Goal: Register for event/course

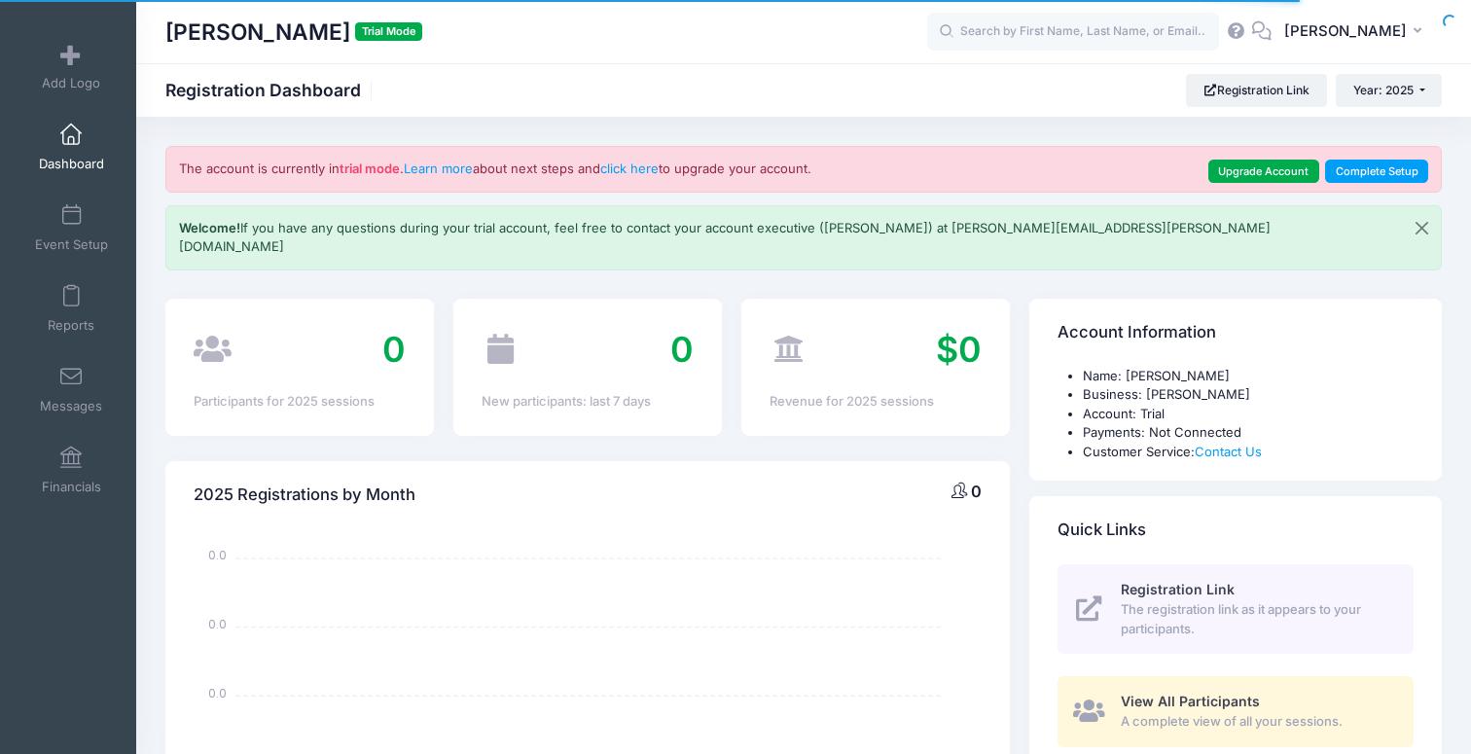
select select
click at [1173, 28] on input "text" at bounding box center [1073, 32] width 292 height 39
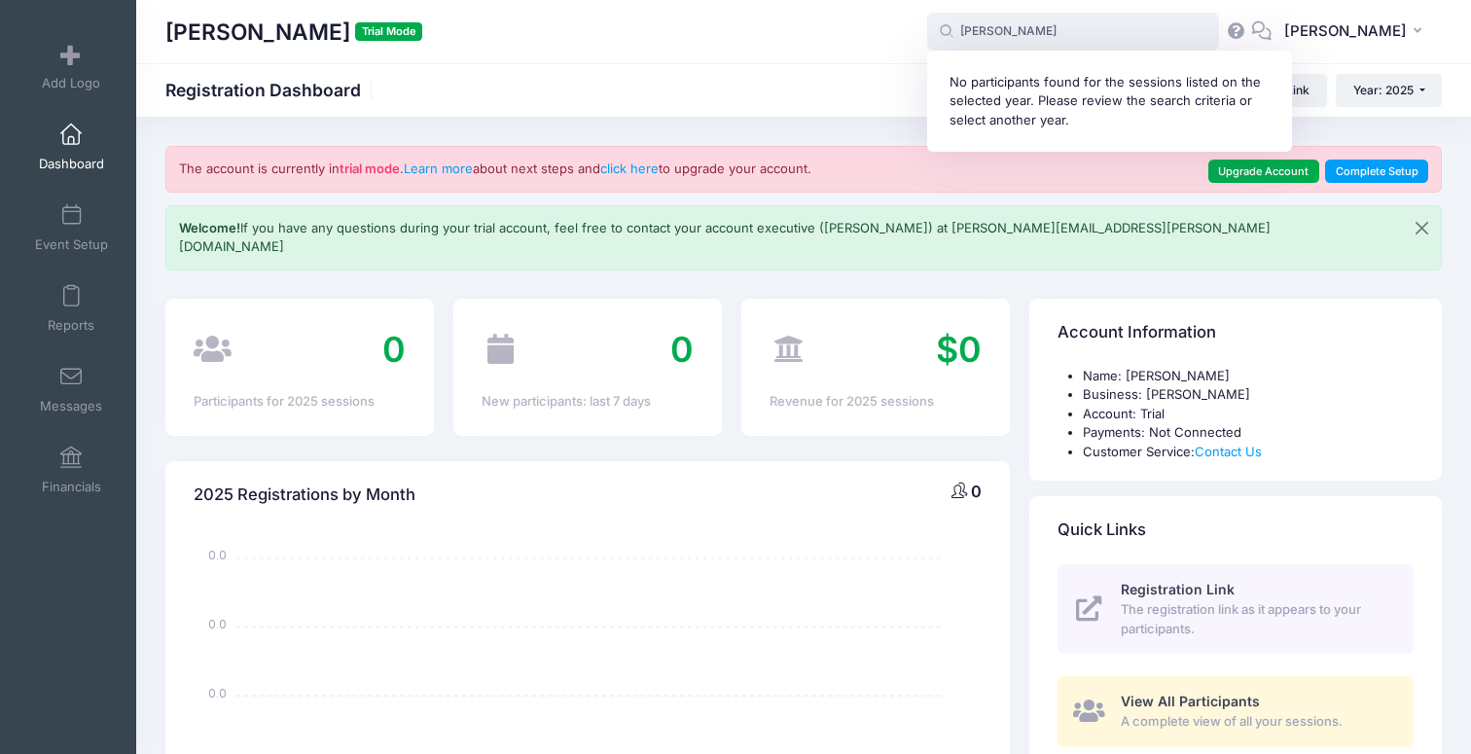
type input "[PERSON_NAME]"
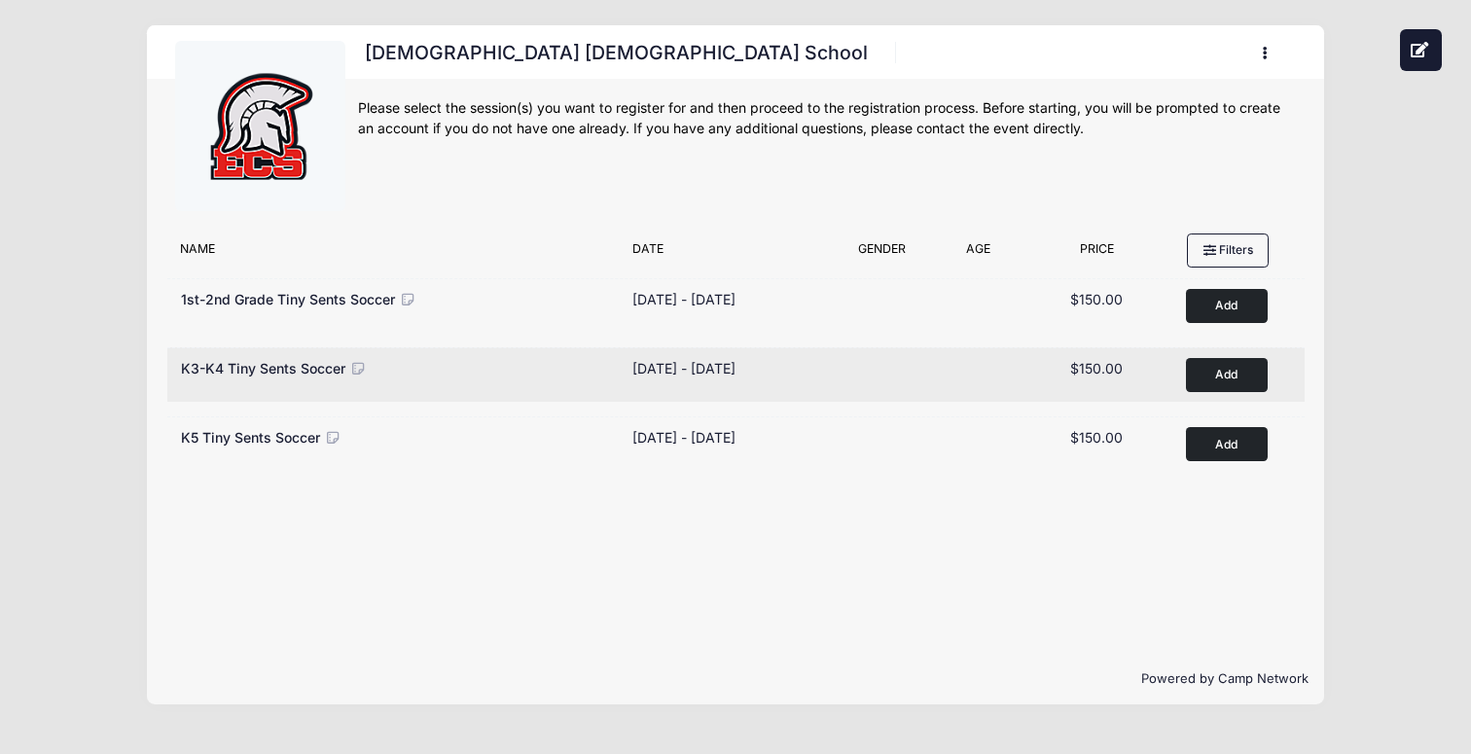
click at [431, 373] on div "K3-K4 Tiny Sents Soccer" at bounding box center [397, 368] width 432 height 20
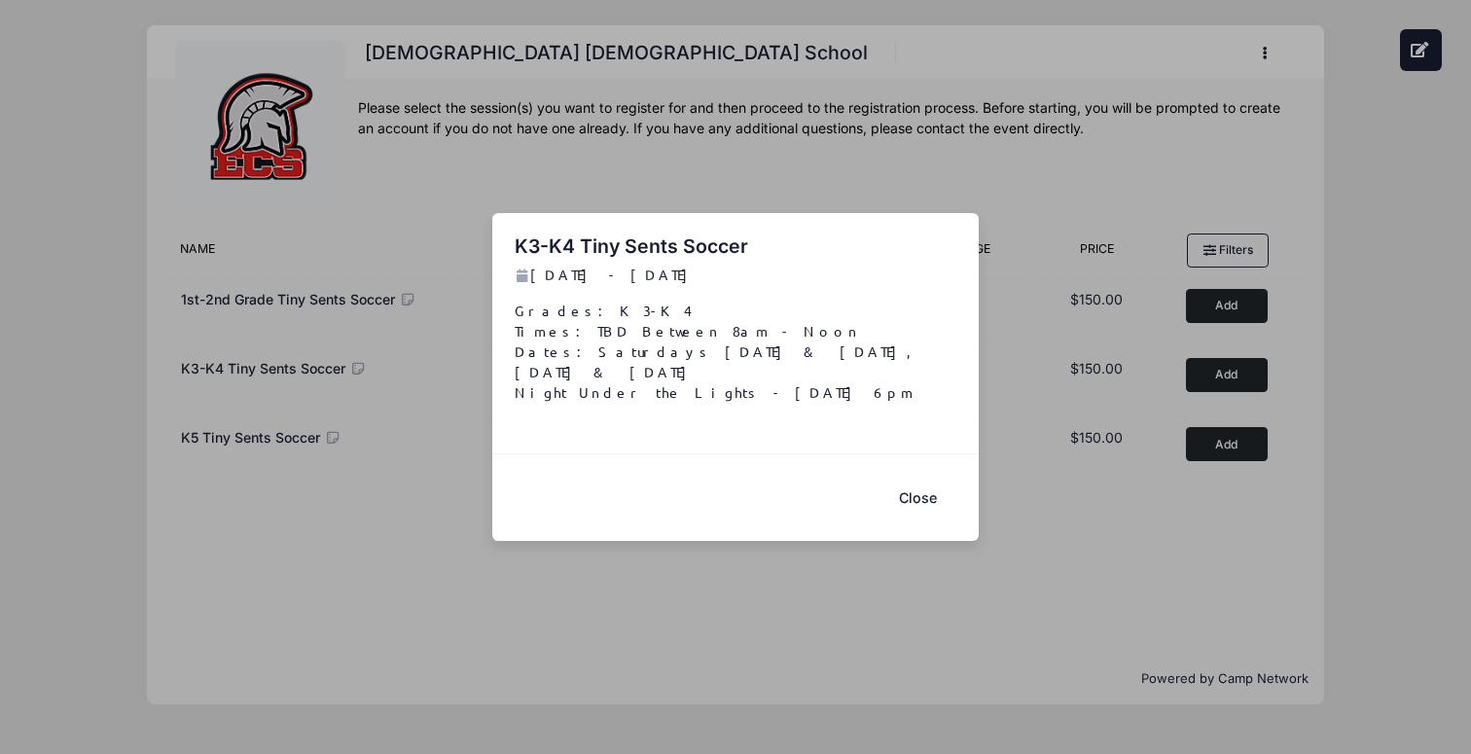
click at [923, 489] on button "Close" at bounding box center [917, 498] width 78 height 42
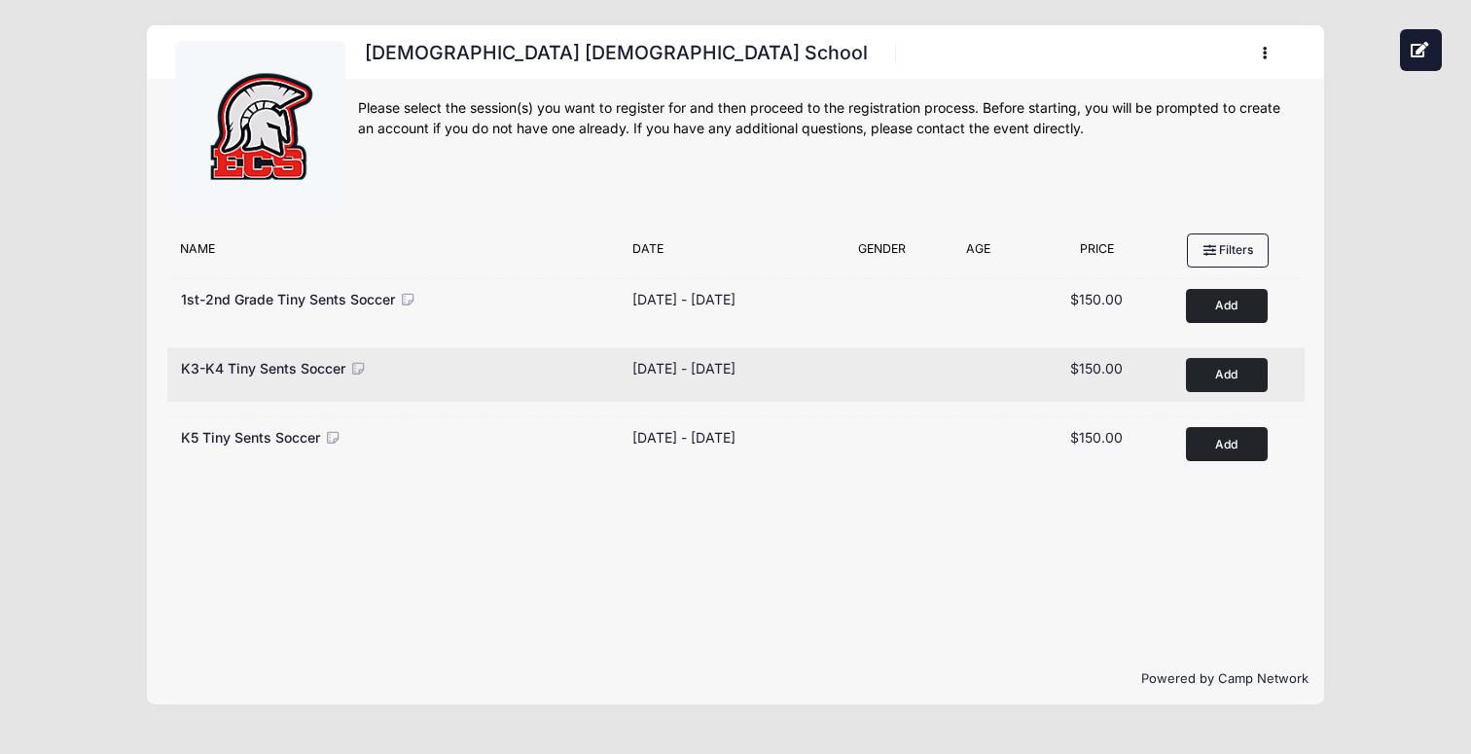
click at [1238, 374] on button "Add to Cart" at bounding box center [1227, 375] width 82 height 34
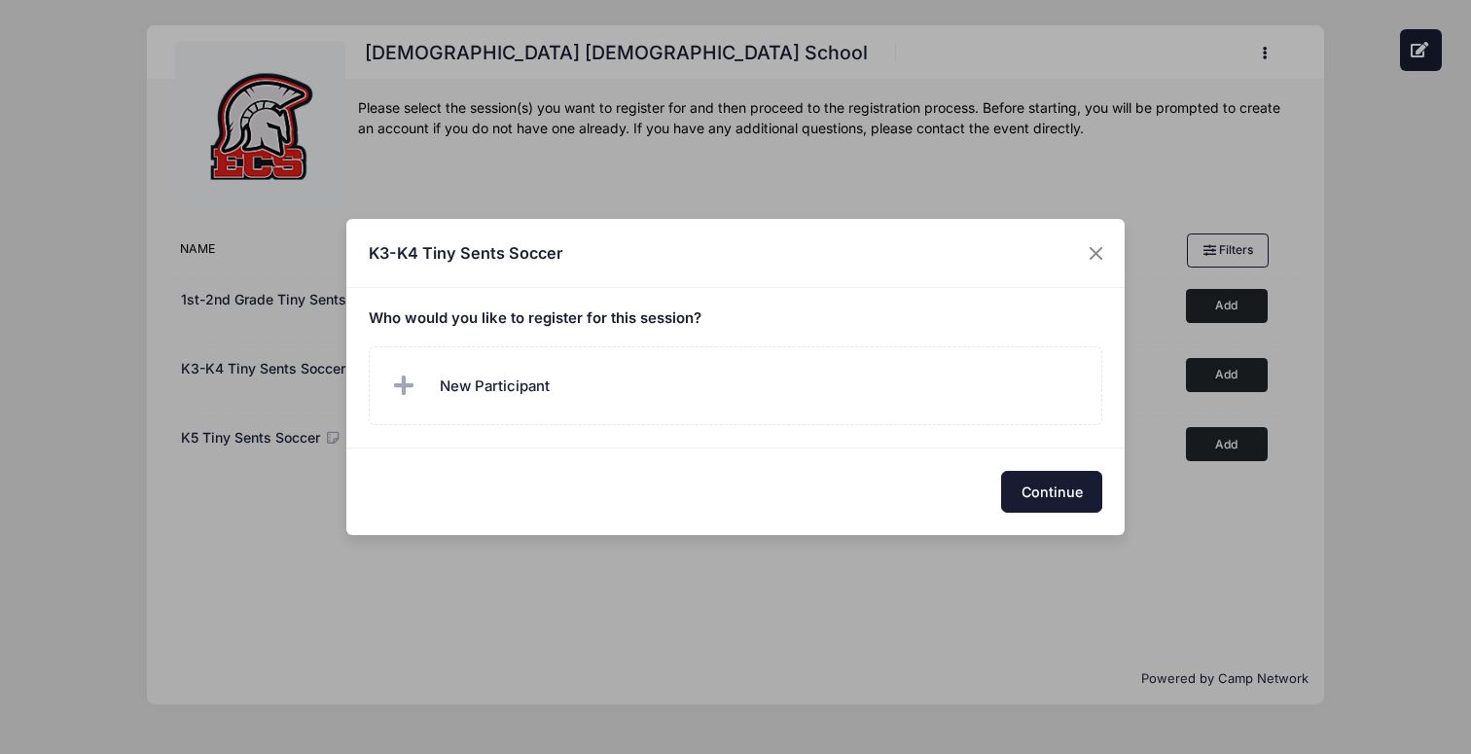
click at [1040, 487] on button "Continue" at bounding box center [1051, 492] width 101 height 42
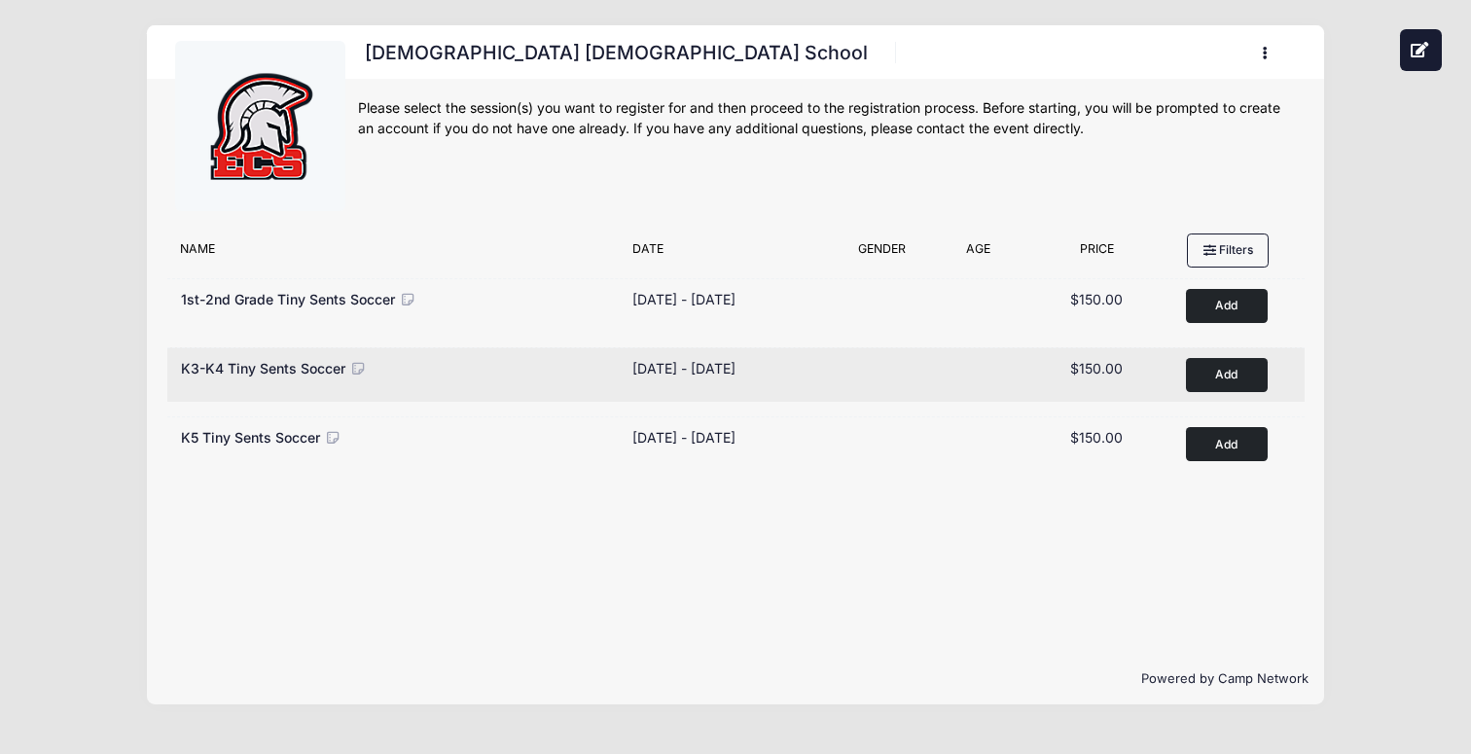
click at [1216, 371] on button "Add to Cart" at bounding box center [1227, 375] width 82 height 34
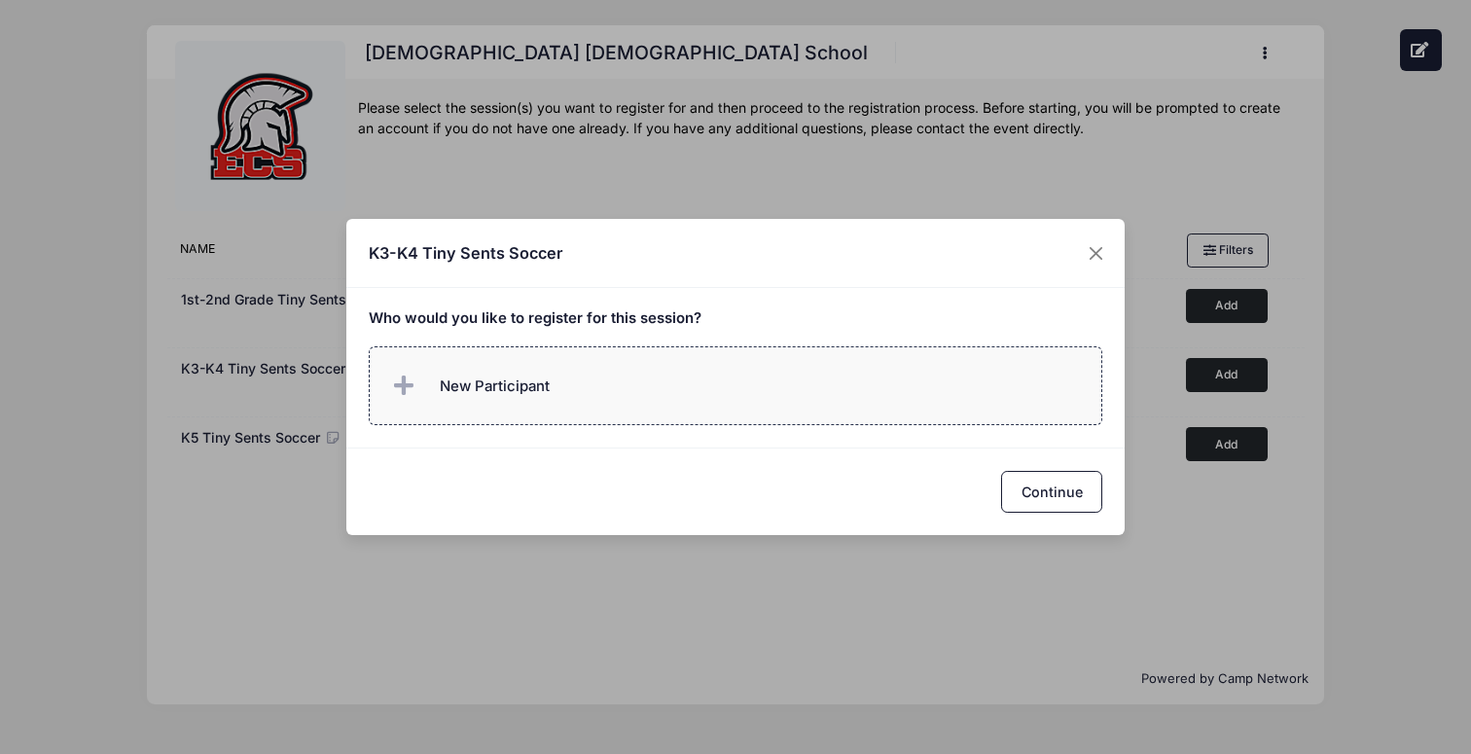
click at [833, 371] on label "New Participant" at bounding box center [736, 385] width 734 height 79
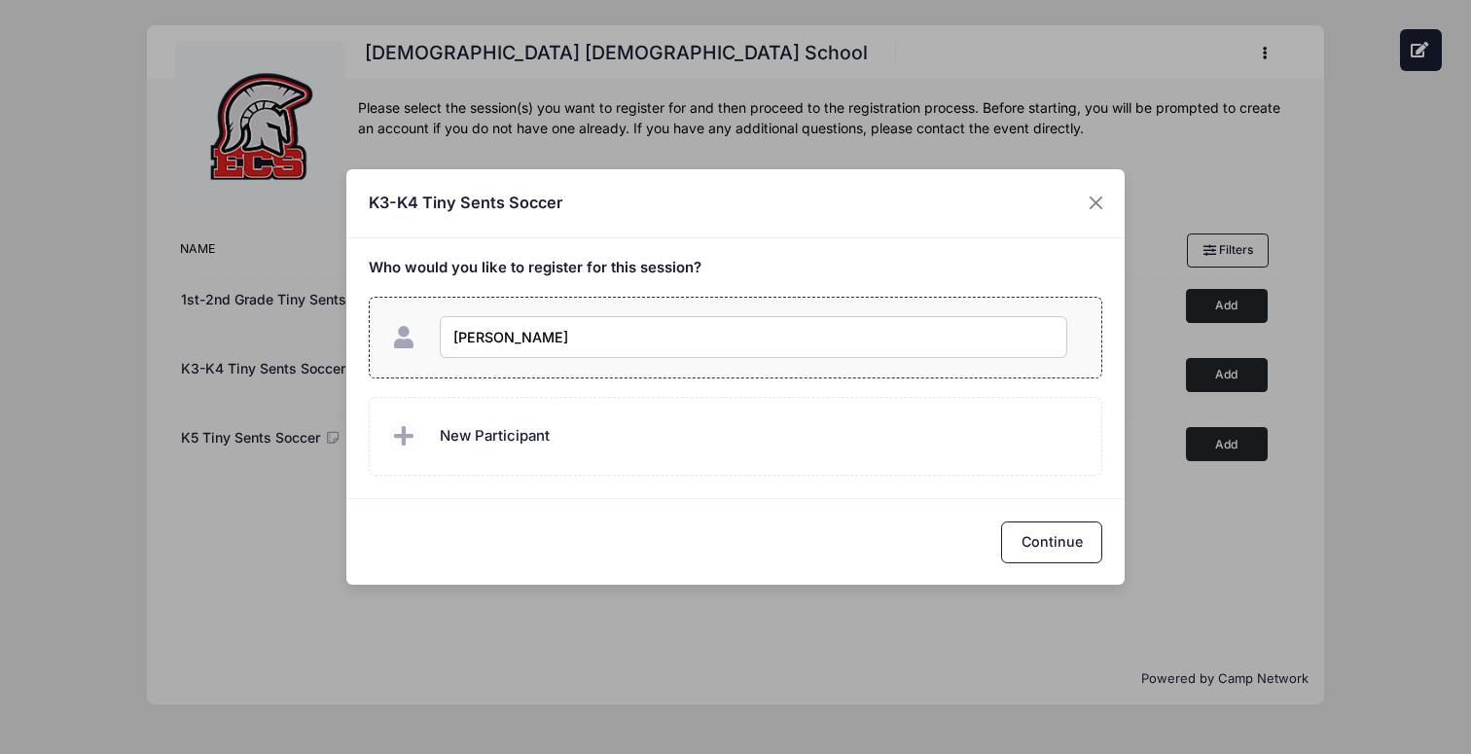
click at [465, 339] on input "amelia Makar" at bounding box center [753, 337] width 627 height 42
type input "Amelia Makar"
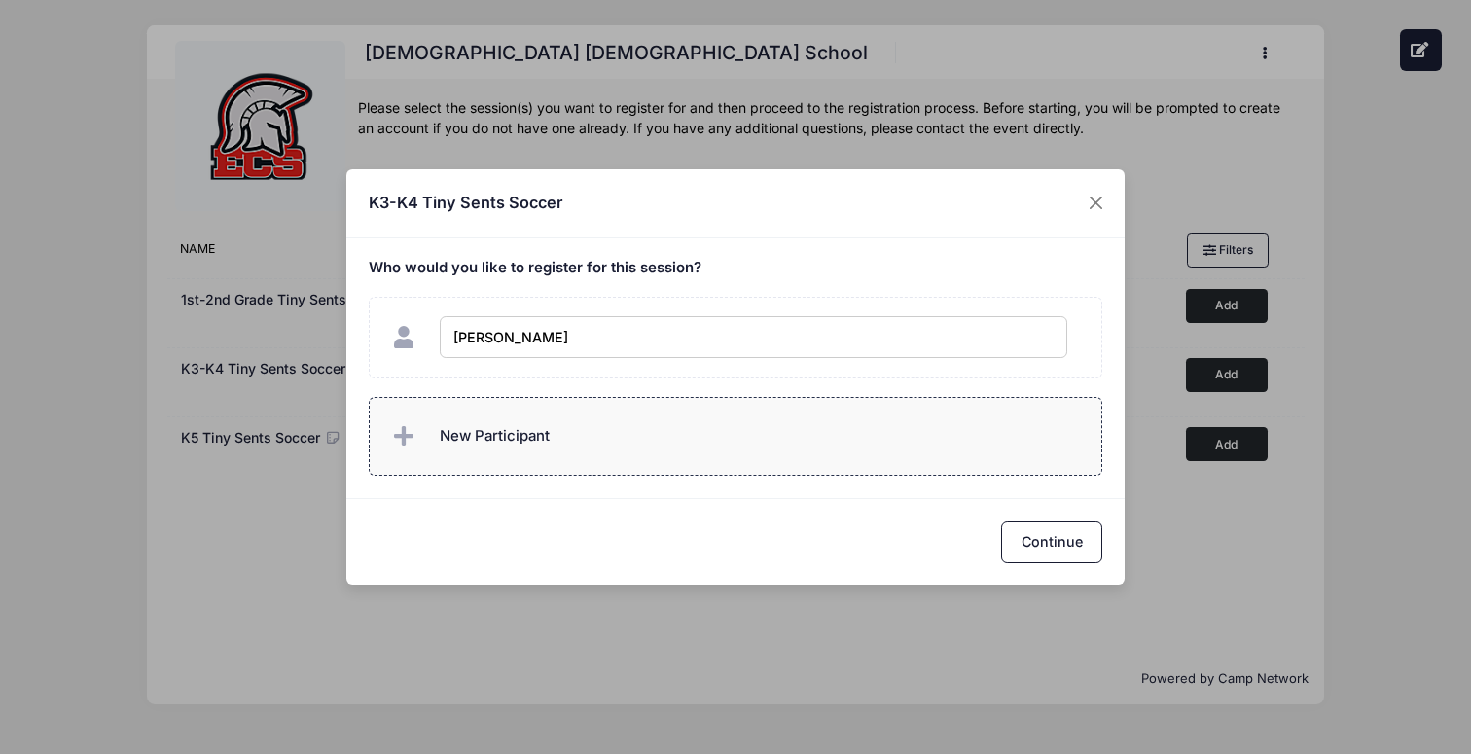
checkbox input "true"
click at [519, 425] on span "New Participant" at bounding box center [495, 435] width 110 height 21
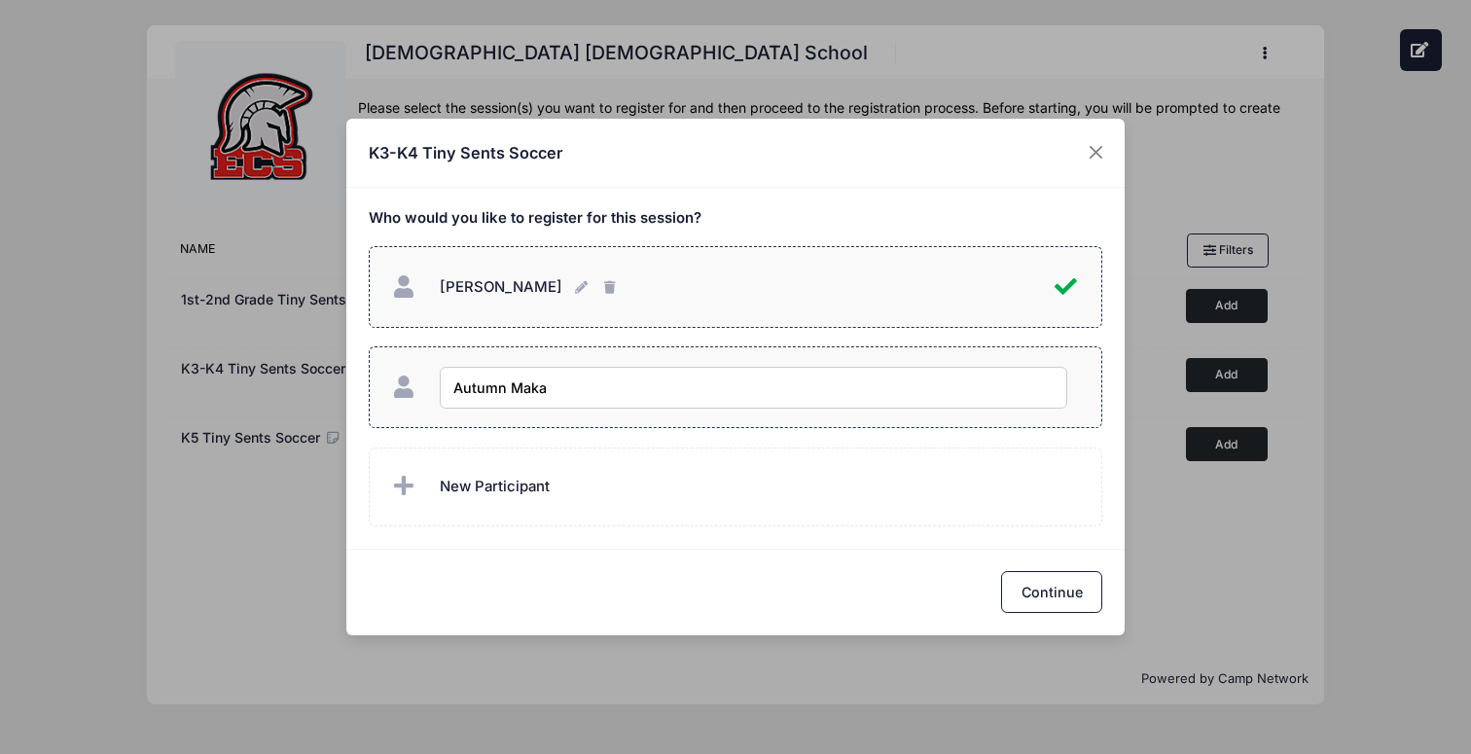
type input "[PERSON_NAME]"
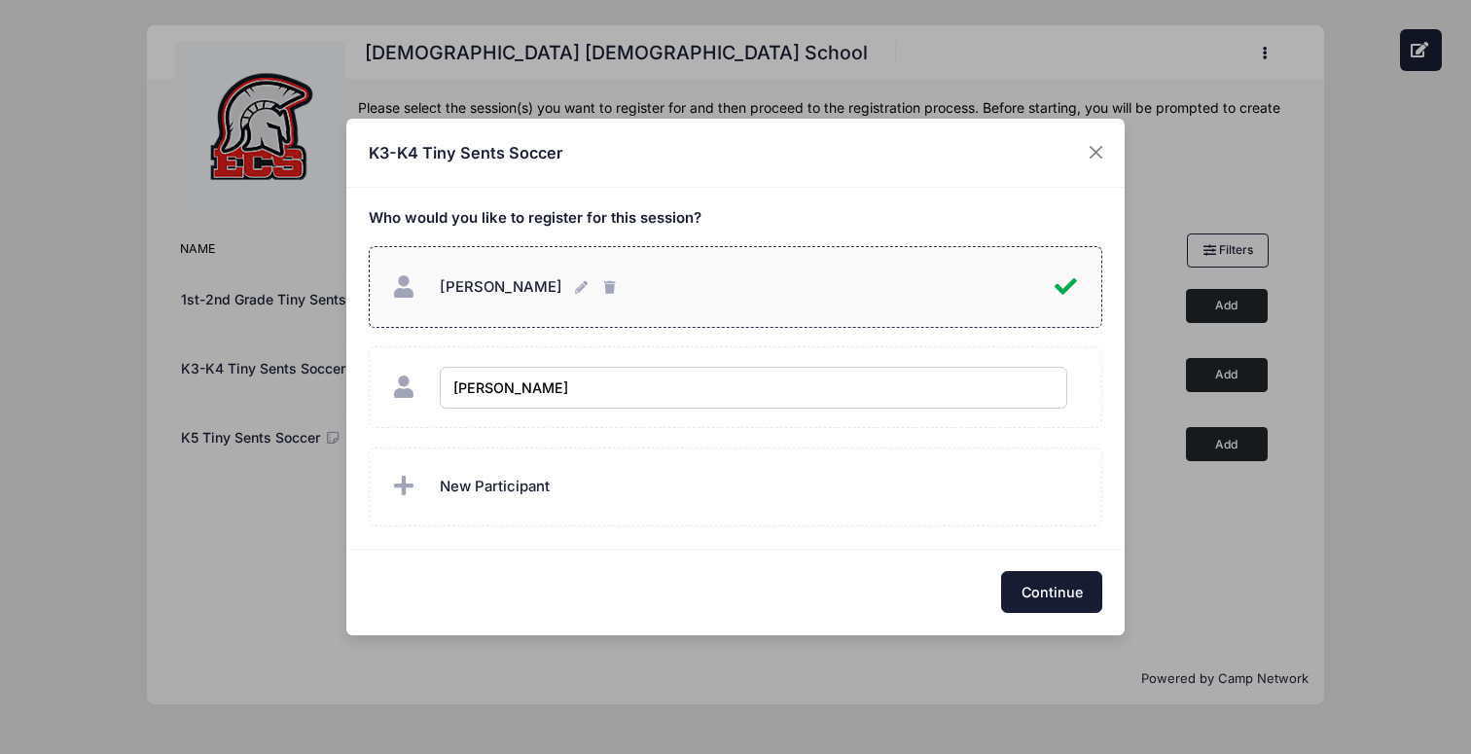
checkbox input "true"
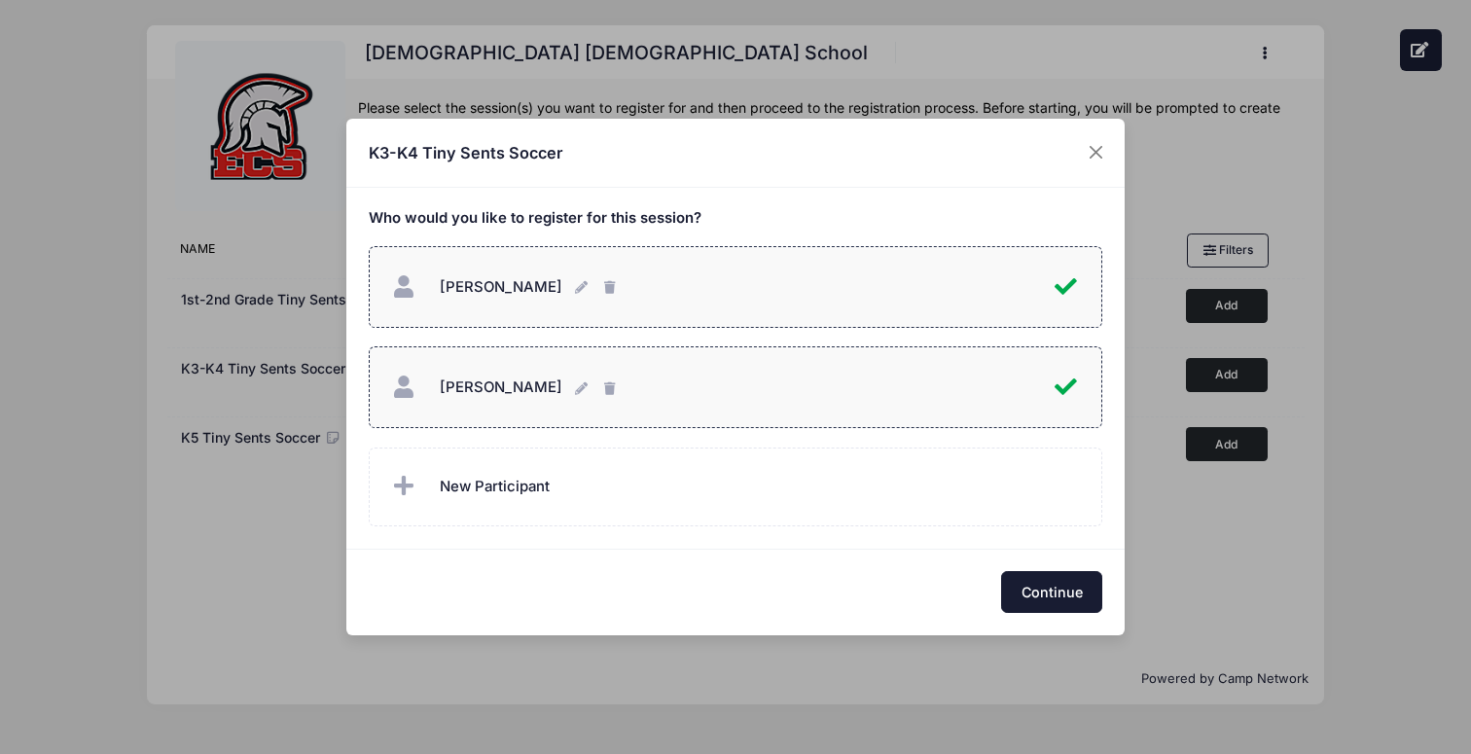
click at [1044, 587] on button "Continue" at bounding box center [1051, 592] width 101 height 42
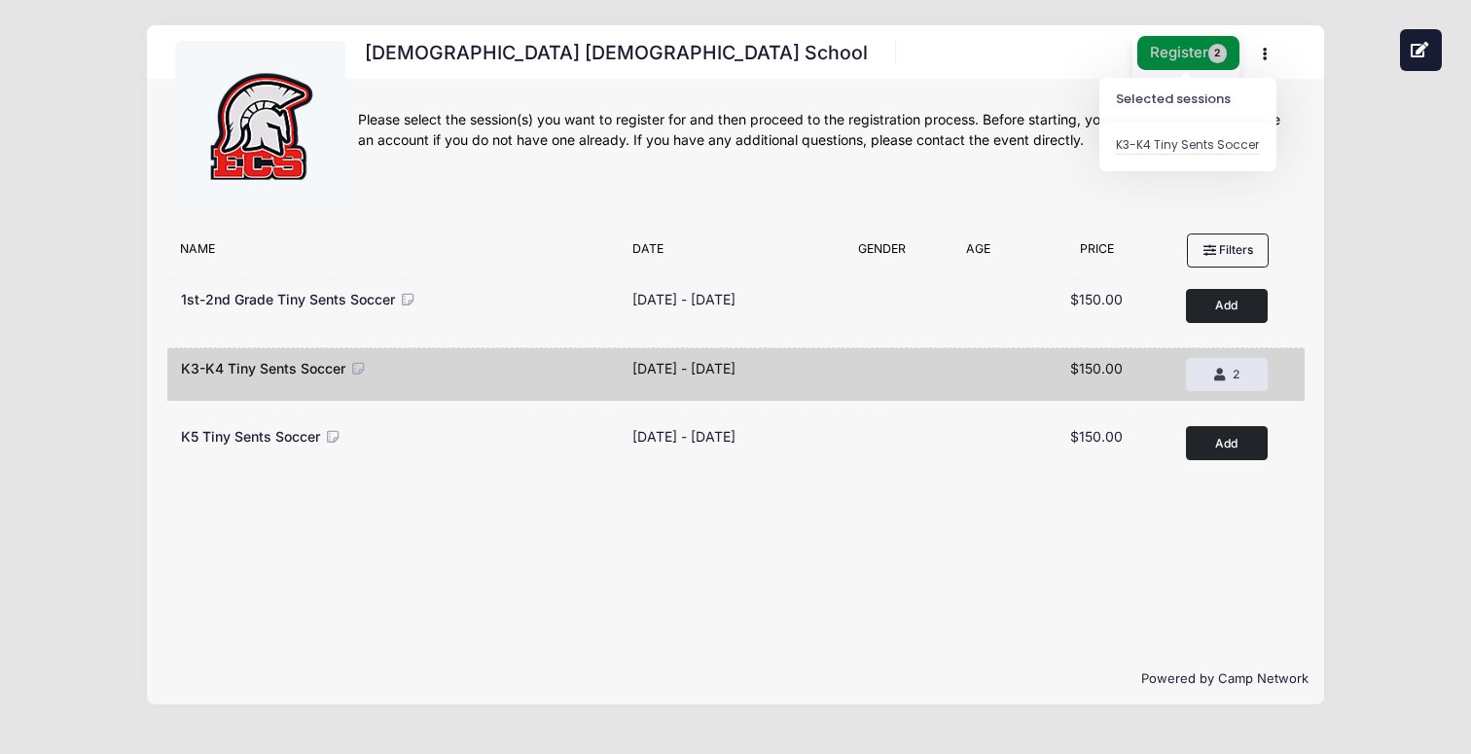
click at [1171, 54] on button "Register 2" at bounding box center [1188, 53] width 103 height 34
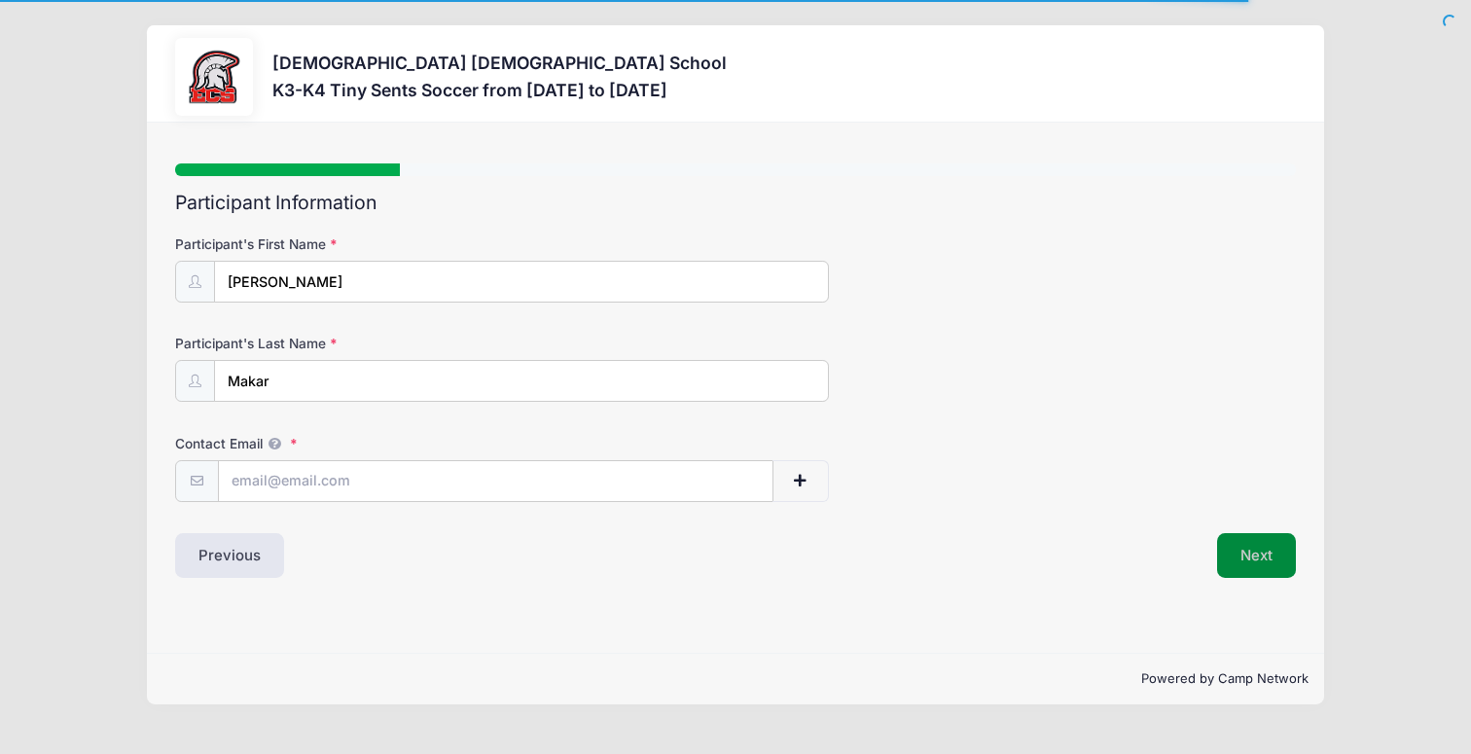
click at [1257, 554] on button "Next" at bounding box center [1256, 555] width 79 height 45
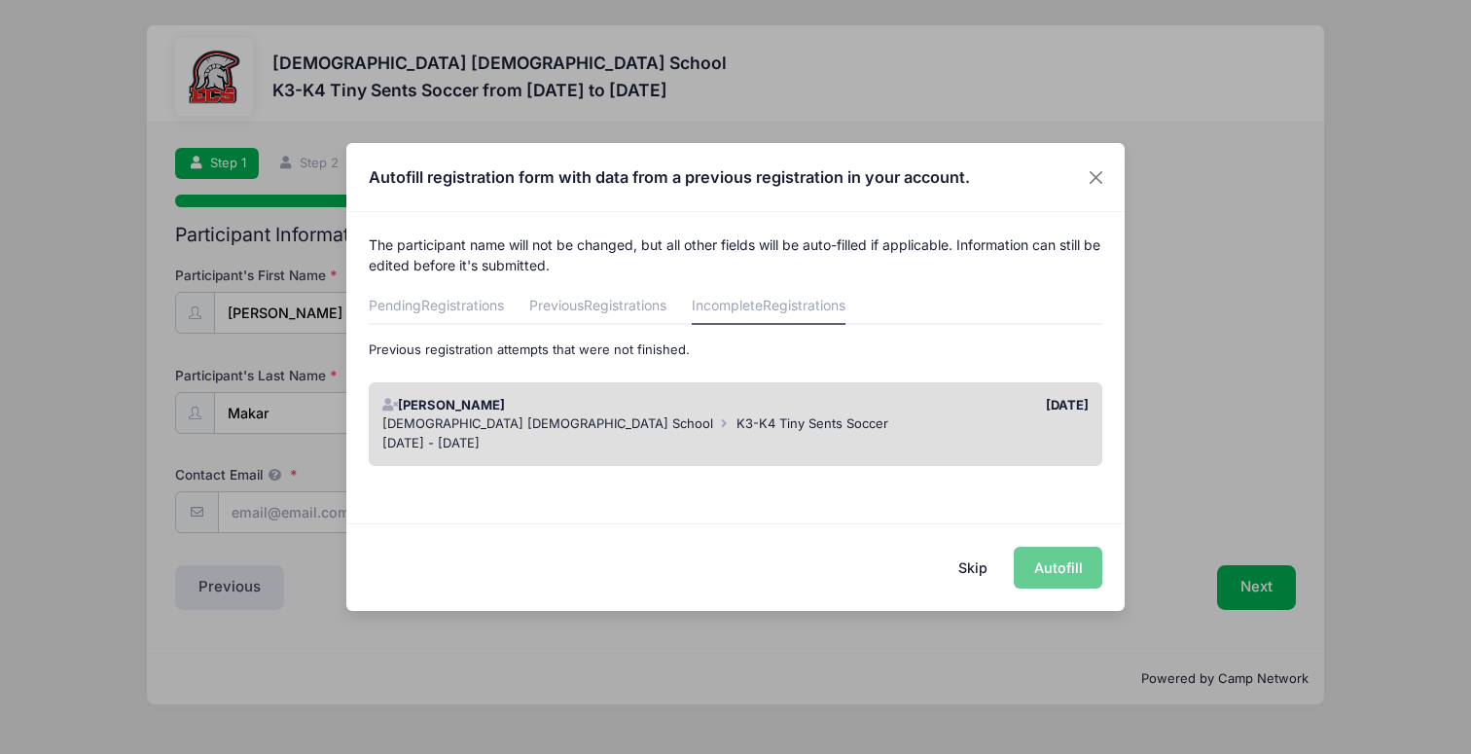
click at [667, 410] on div "[PERSON_NAME]" at bounding box center [554, 405] width 363 height 19
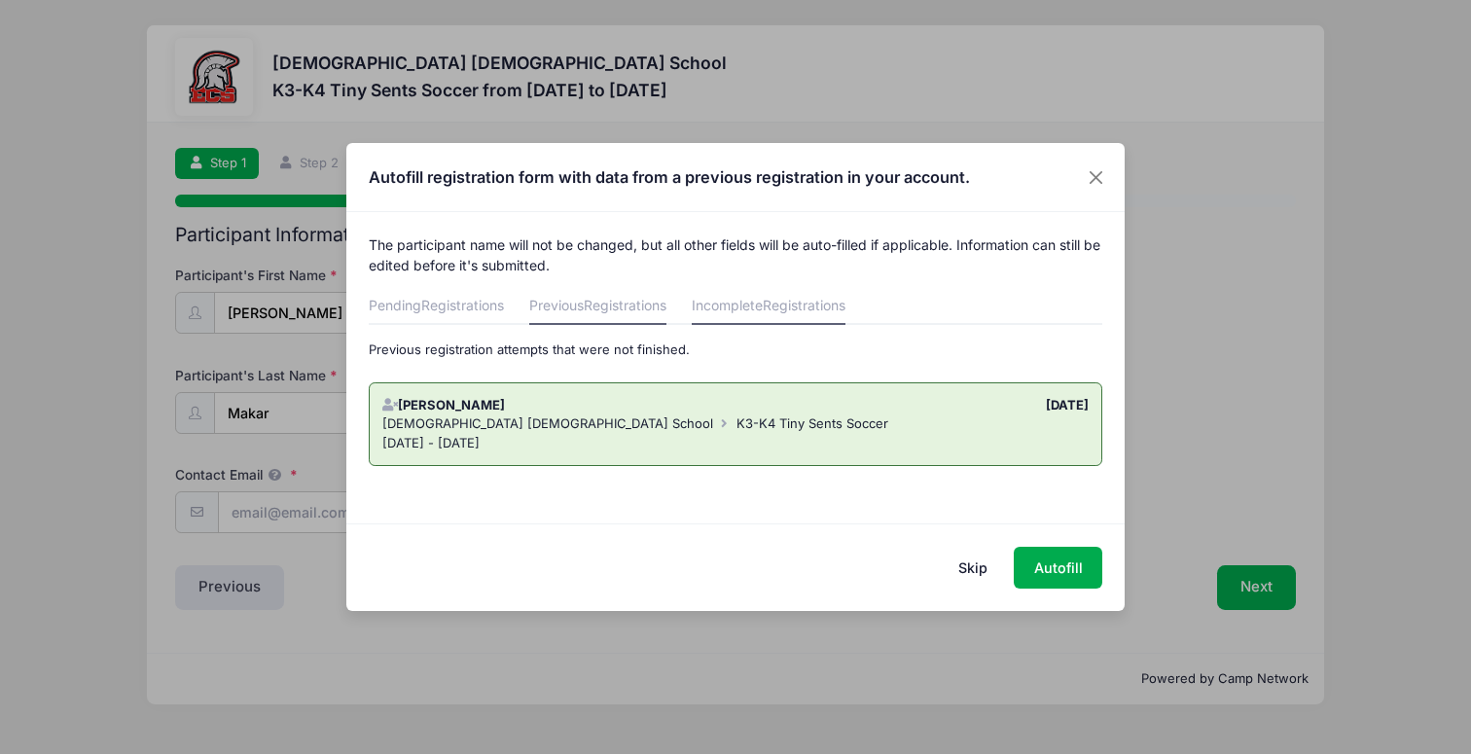
click at [581, 303] on link "Previous Registrations" at bounding box center [597, 307] width 137 height 35
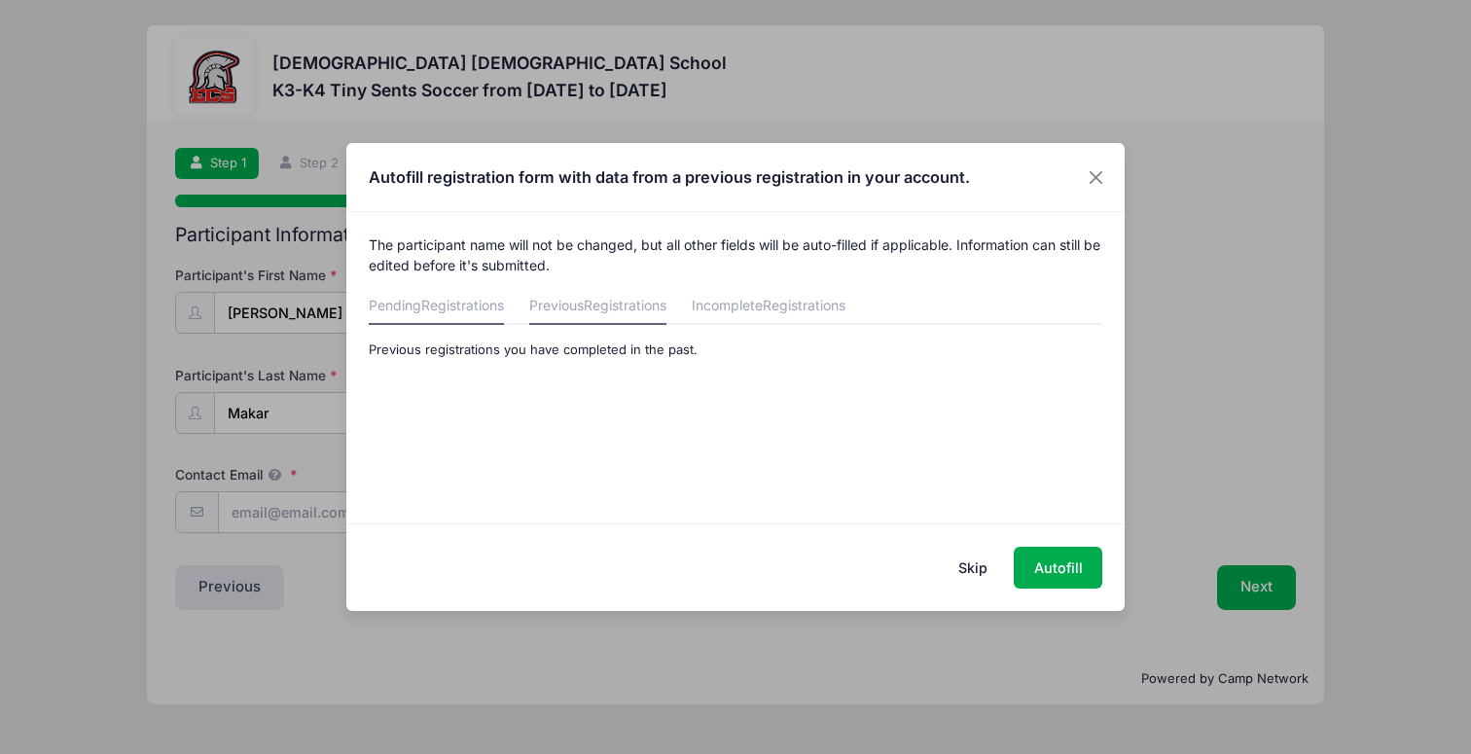
click at [488, 300] on span "Registrations" at bounding box center [462, 305] width 83 height 17
click at [614, 304] on span "Registrations" at bounding box center [625, 305] width 83 height 17
click at [751, 303] on link "Incomplete Registrations" at bounding box center [769, 307] width 154 height 35
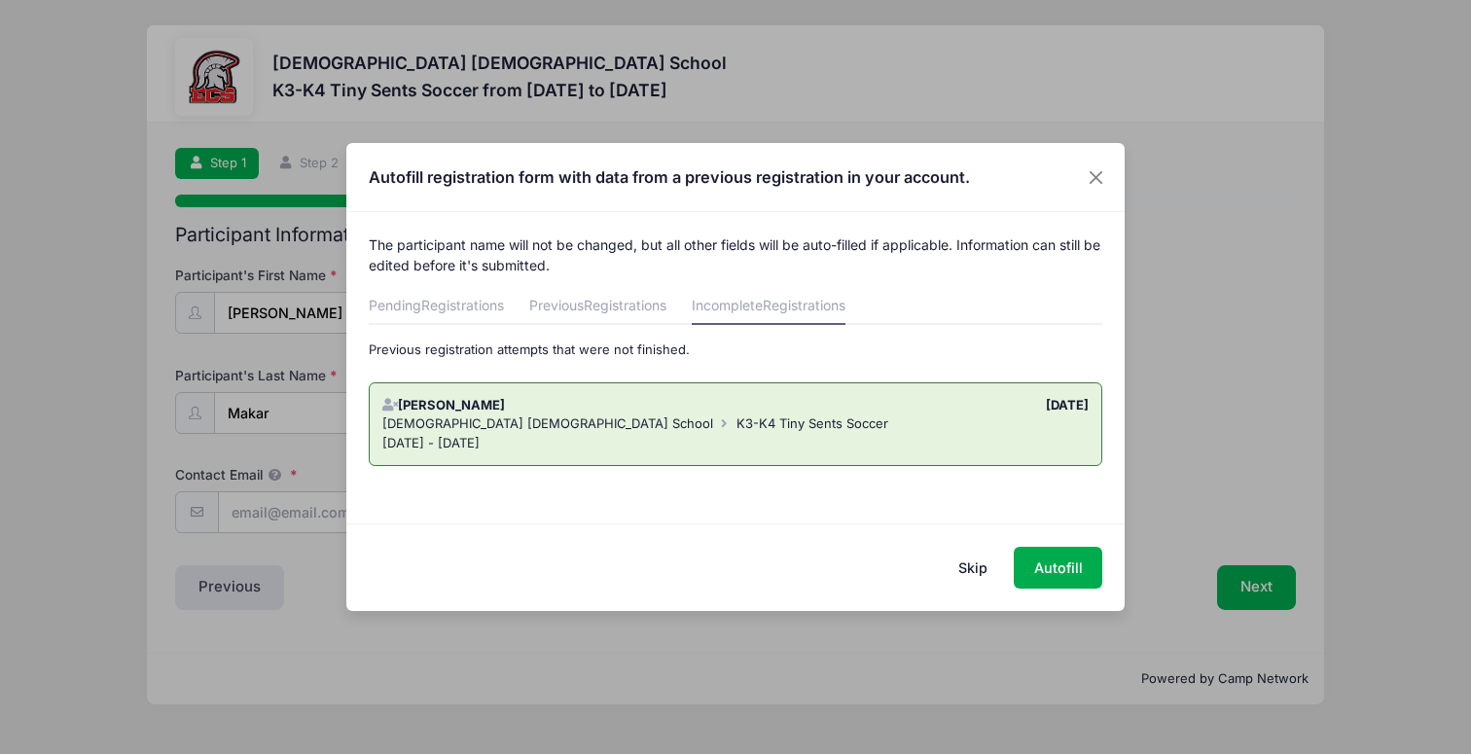
click at [736, 424] on span "K3-K4 Tiny Sents Soccer" at bounding box center [812, 423] width 152 height 16
click at [1058, 560] on button "Autofill" at bounding box center [1058, 568] width 89 height 42
type input "[EMAIL_ADDRESS][DOMAIN_NAME]"
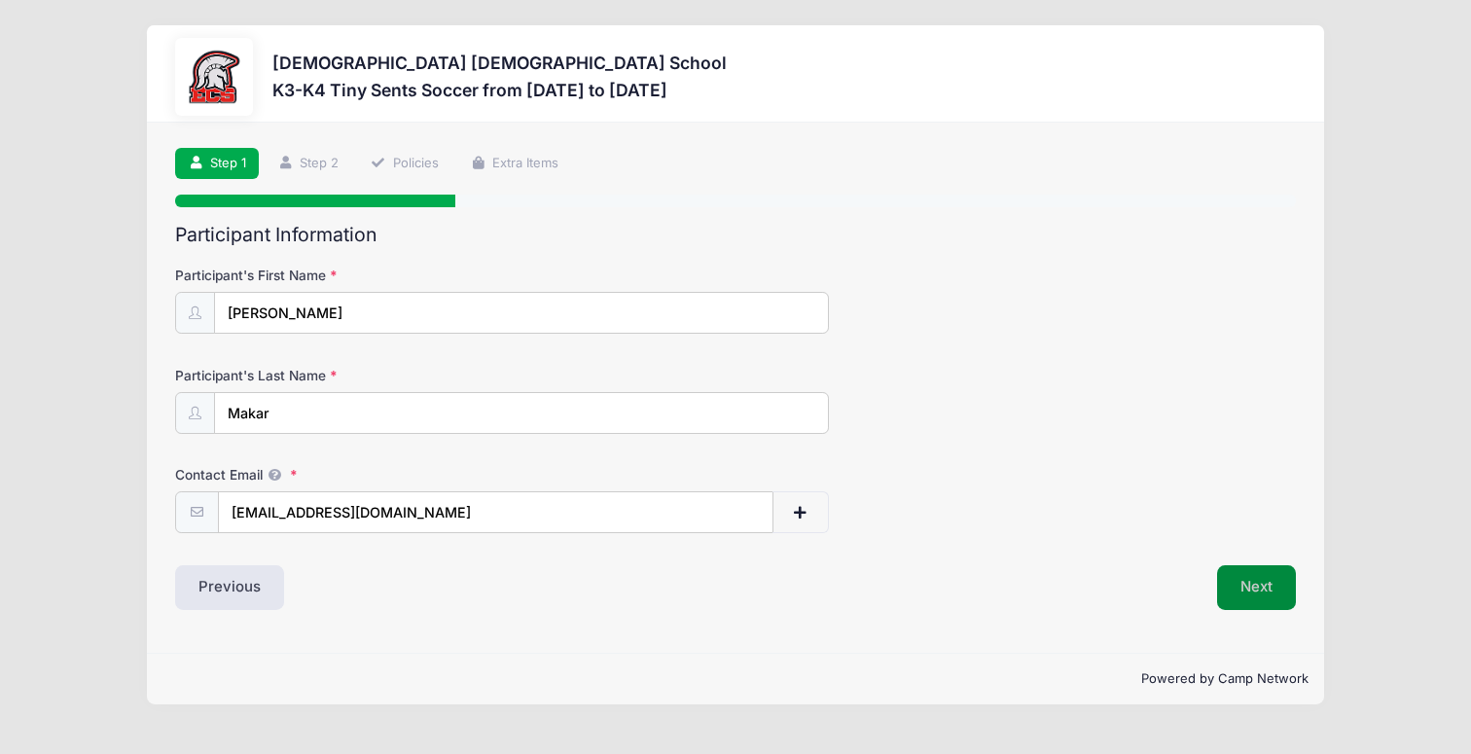
click at [1289, 588] on button "Next" at bounding box center [1256, 587] width 79 height 45
